Goal: Transaction & Acquisition: Obtain resource

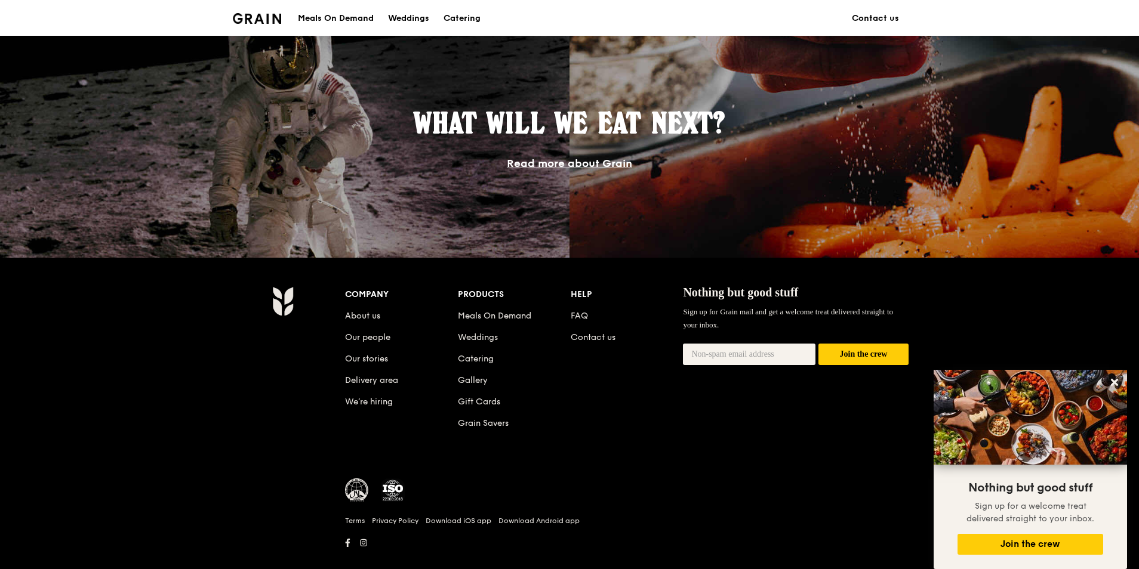
scroll to position [1035, 0]
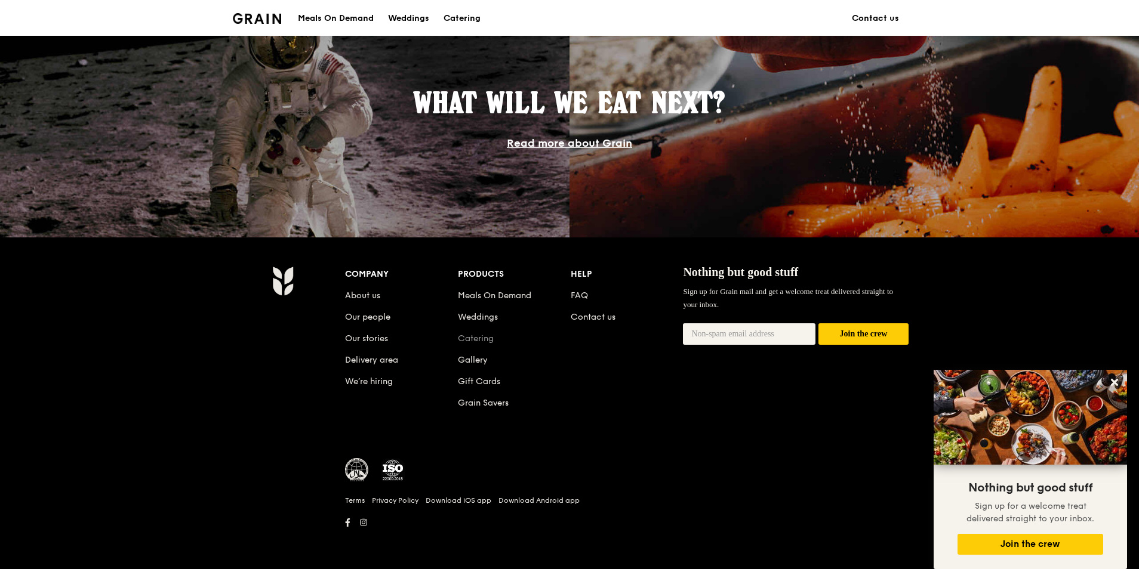
click at [484, 338] on link "Catering" at bounding box center [476, 339] width 36 height 10
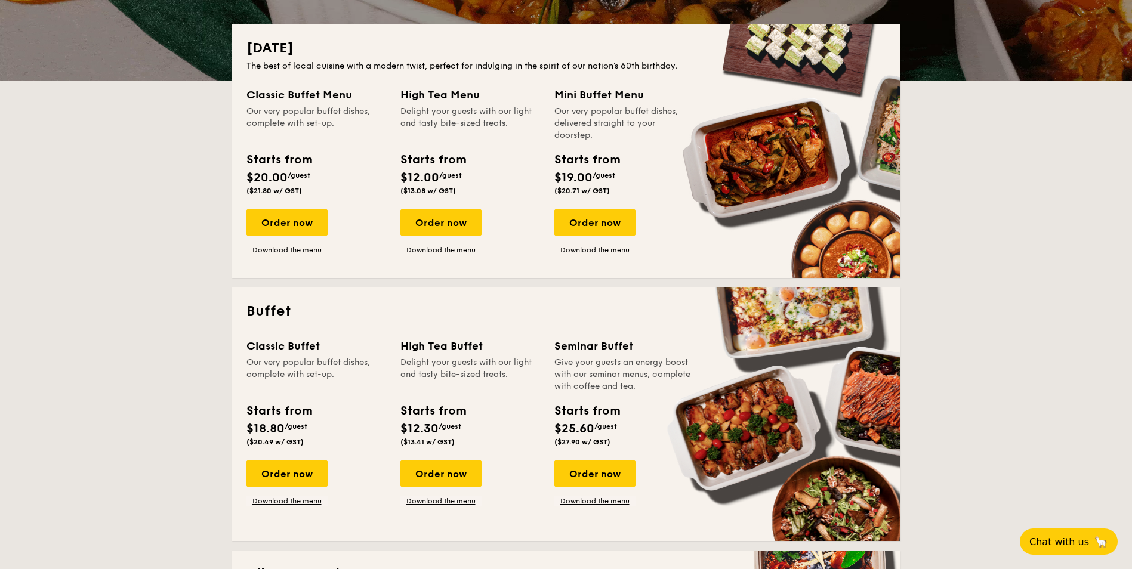
scroll to position [358, 0]
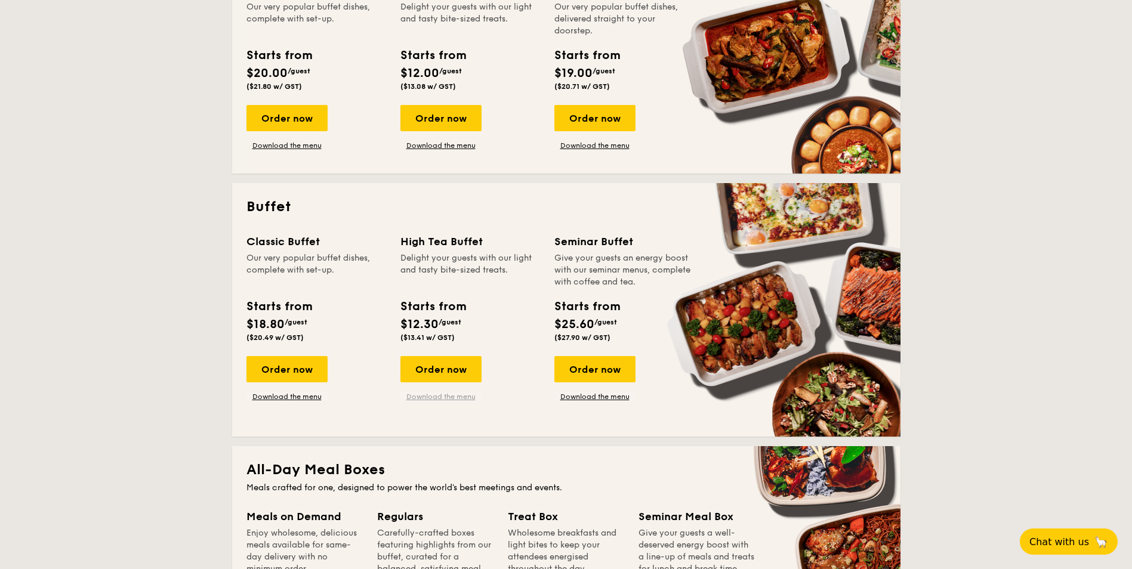
click at [442, 393] on link "Download the menu" at bounding box center [440, 397] width 81 height 10
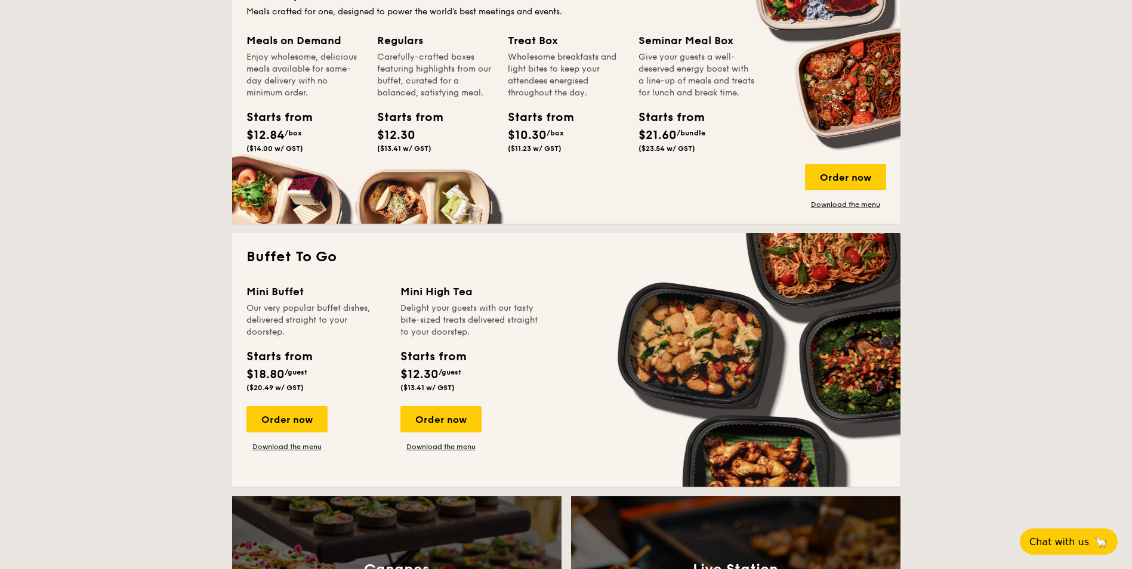
scroll to position [835, 0]
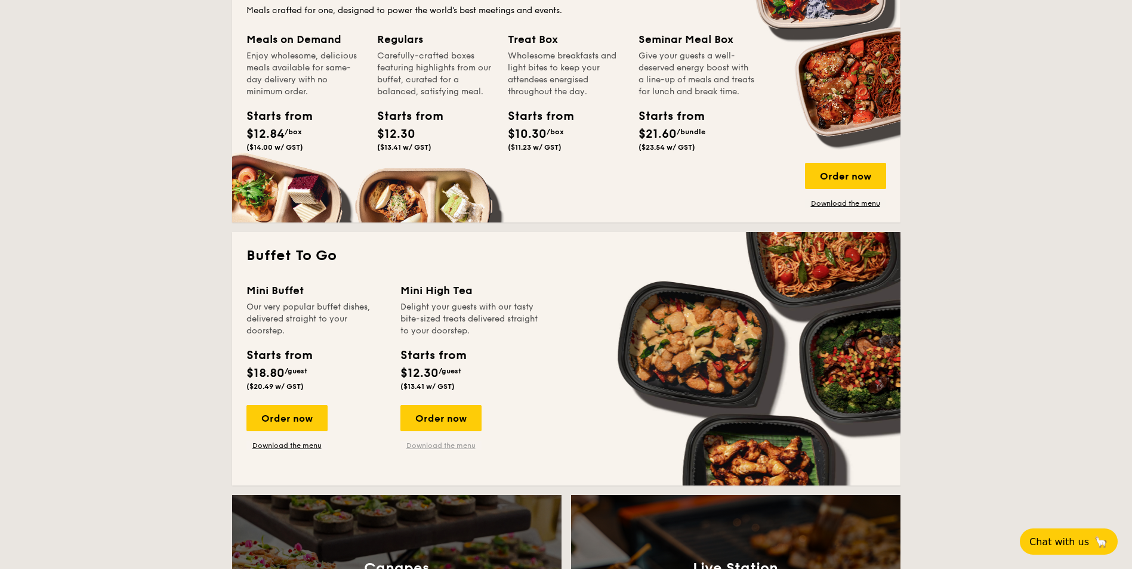
click at [445, 448] on link "Download the menu" at bounding box center [440, 446] width 81 height 10
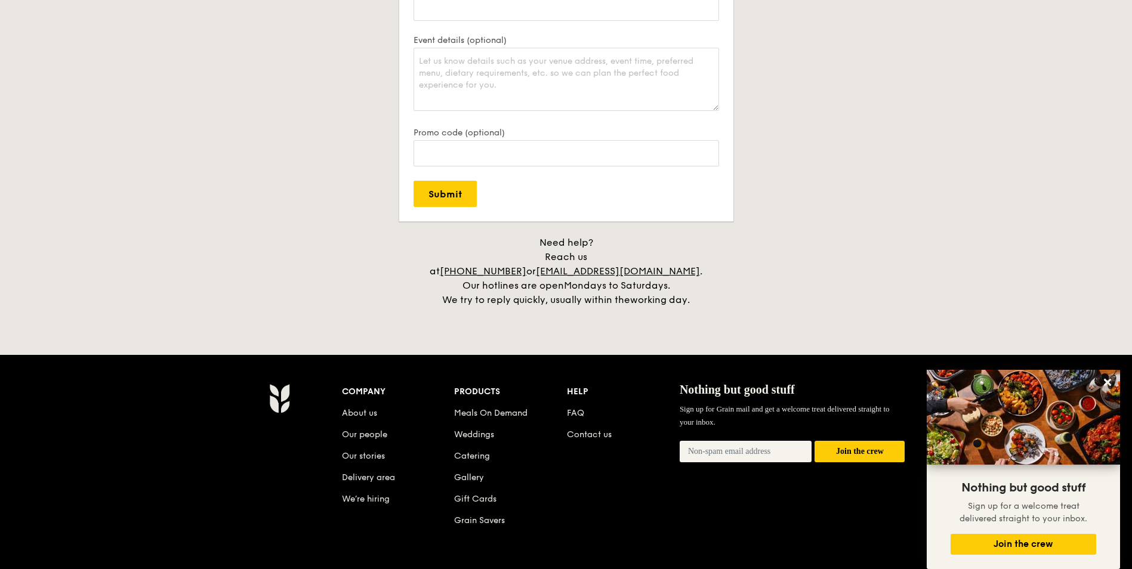
scroll to position [2566, 0]
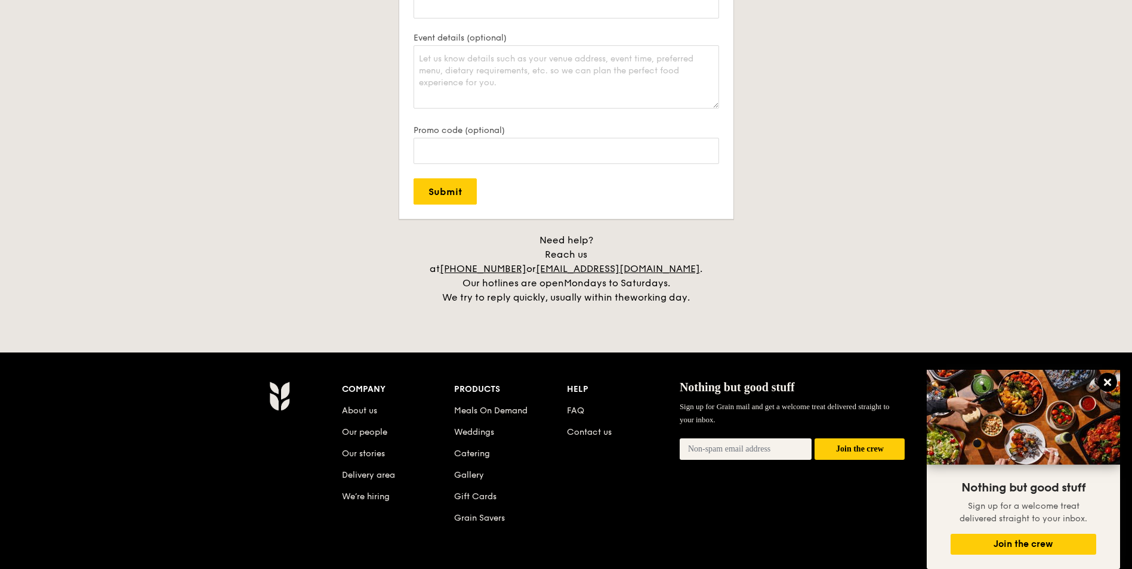
click at [1111, 376] on button at bounding box center [1107, 382] width 19 height 19
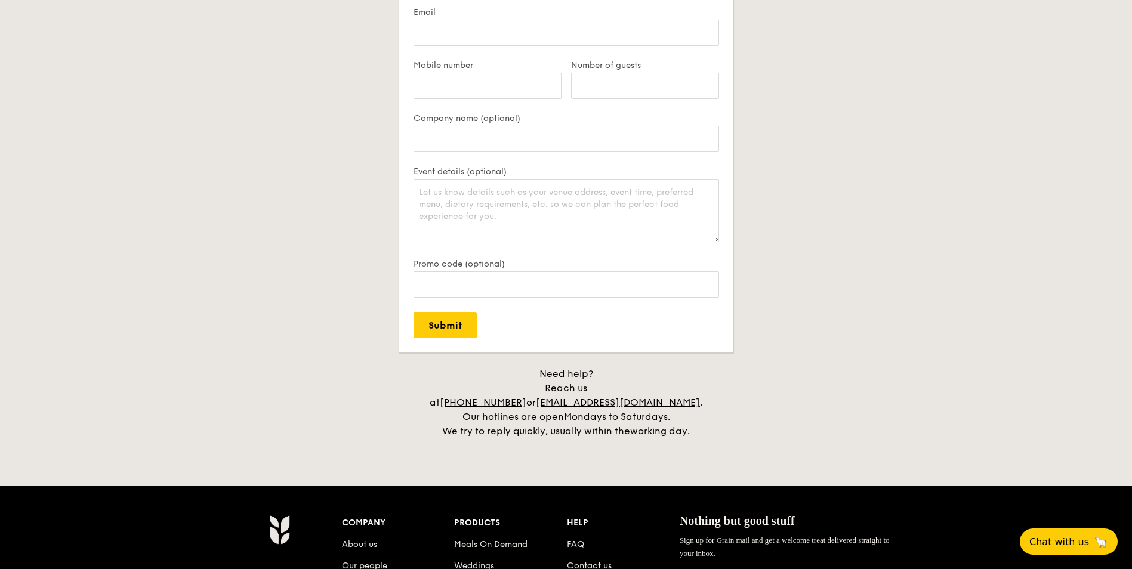
scroll to position [2309, 0]
